Goal: Ask a question

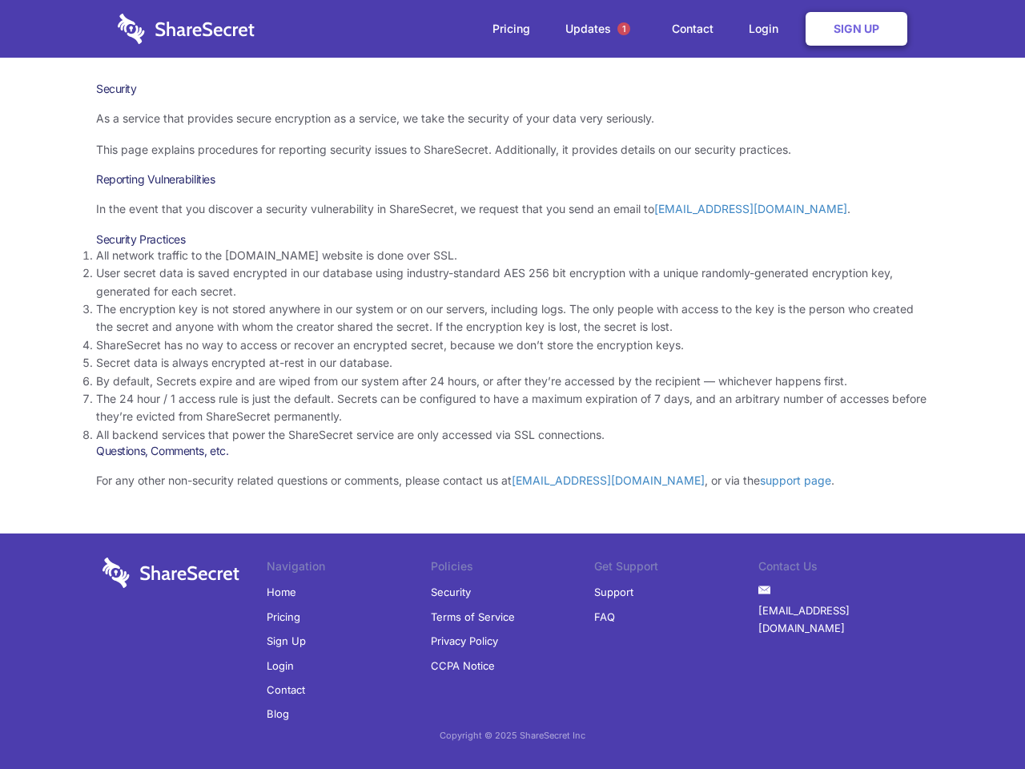
click at [513, 384] on li "By default, Secrets expire and are wiped from our system after 24 hours, or aft…" at bounding box center [512, 381] width 833 height 18
click at [624, 29] on span "1" at bounding box center [623, 28] width 13 height 13
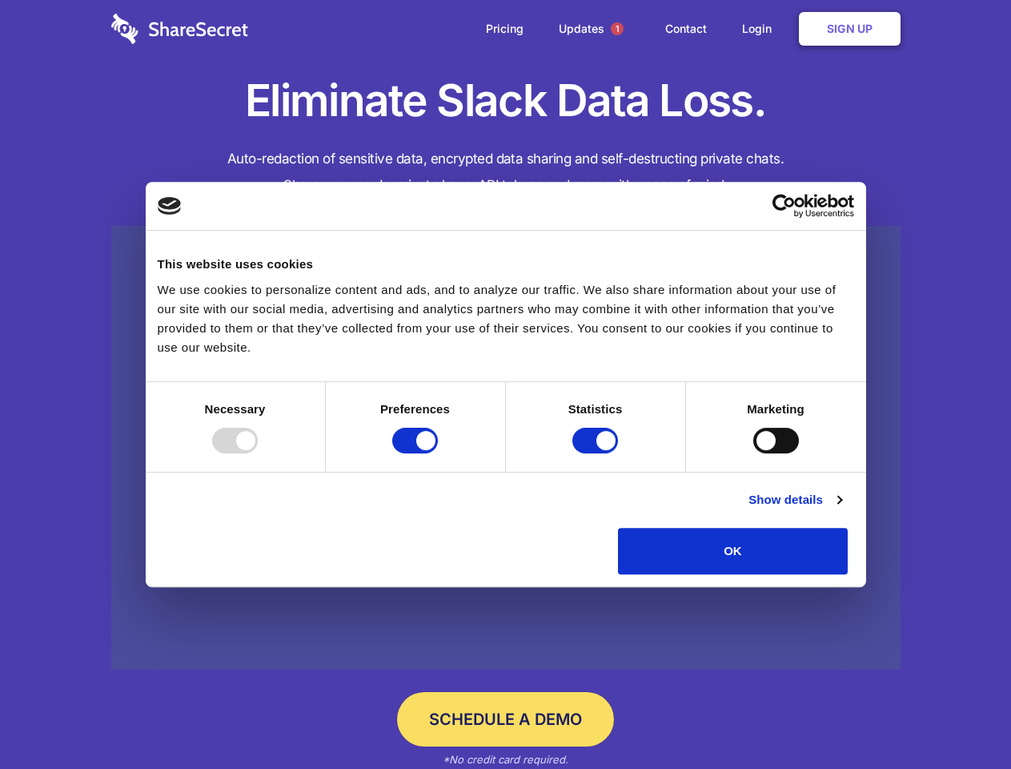
click at [258, 453] on div at bounding box center [235, 441] width 46 height 26
click at [438, 453] on input "Preferences" at bounding box center [415, 441] width 46 height 26
checkbox input "false"
click at [597, 453] on input "Statistics" at bounding box center [596, 441] width 46 height 26
checkbox input "false"
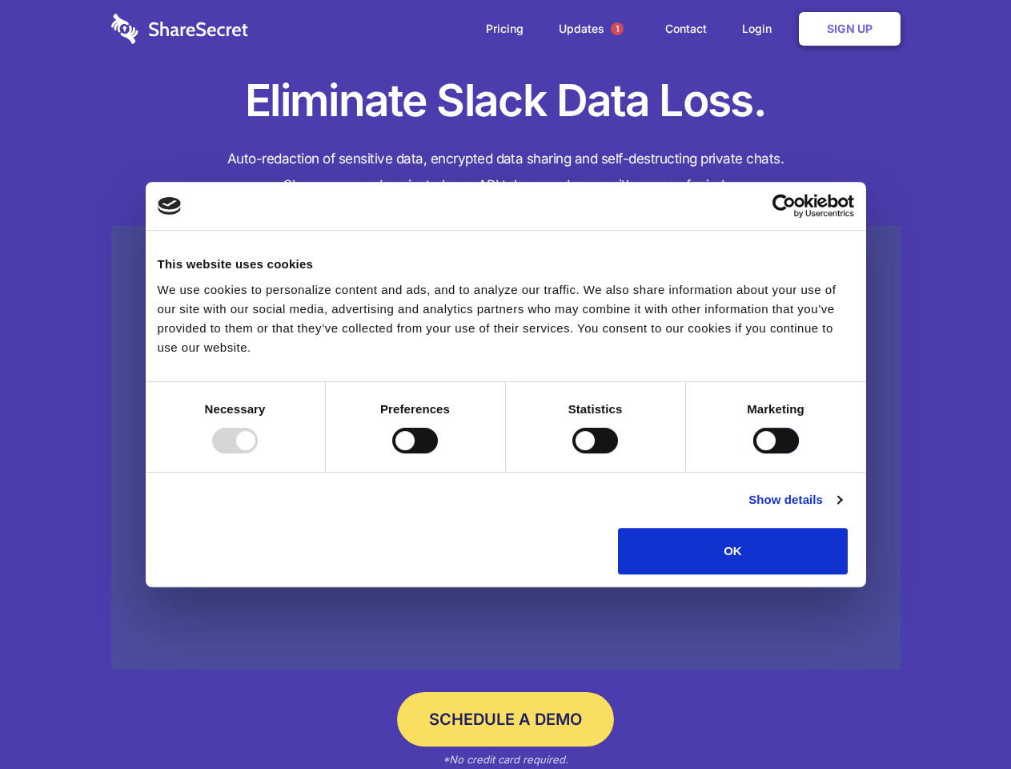
click at [754, 453] on input "Marketing" at bounding box center [777, 441] width 46 height 26
checkbox input "true"
click at [842, 509] on link "Show details" at bounding box center [795, 499] width 93 height 19
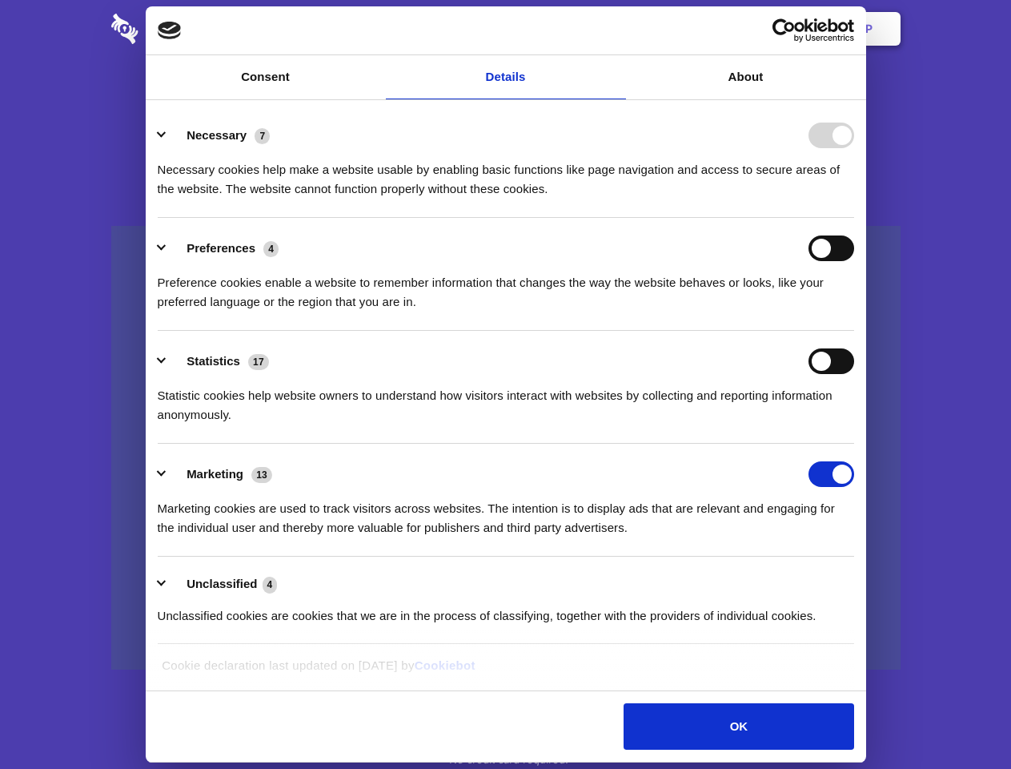
click at [855, 218] on li "Necessary 7 Necessary cookies help make a website usable by enabling basic func…" at bounding box center [506, 161] width 697 height 113
click at [617, 29] on span "1" at bounding box center [617, 28] width 13 height 13
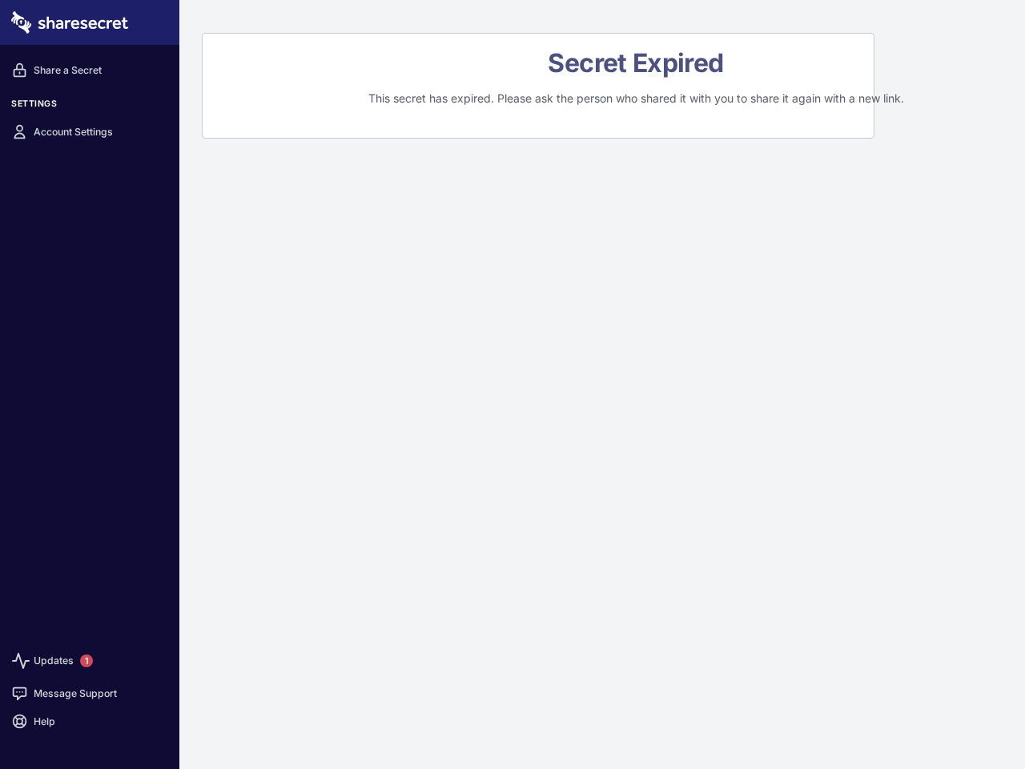
click at [513, 384] on div "Secret Expired This secret has expired. Please ask the person who shared it wit…" at bounding box center [602, 384] width 846 height 769
click at [86, 661] on span "1" at bounding box center [86, 660] width 13 height 13
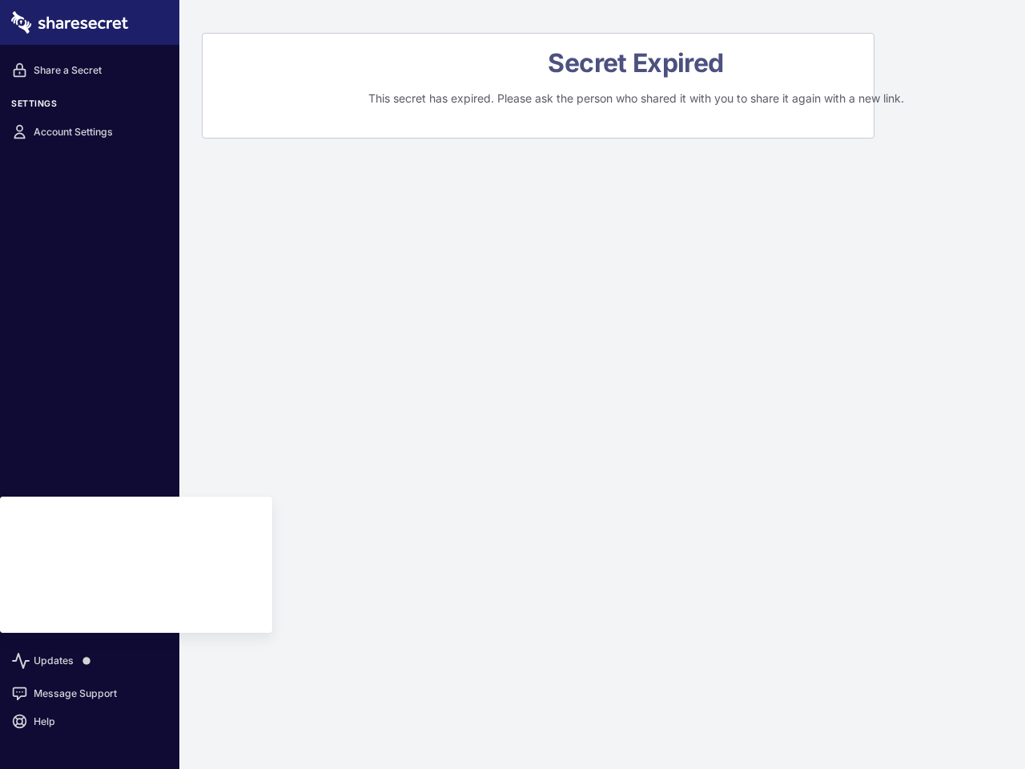
click at [90, 693] on link "Message Support" at bounding box center [90, 693] width 168 height 28
